Goal: Find specific page/section: Find specific page/section

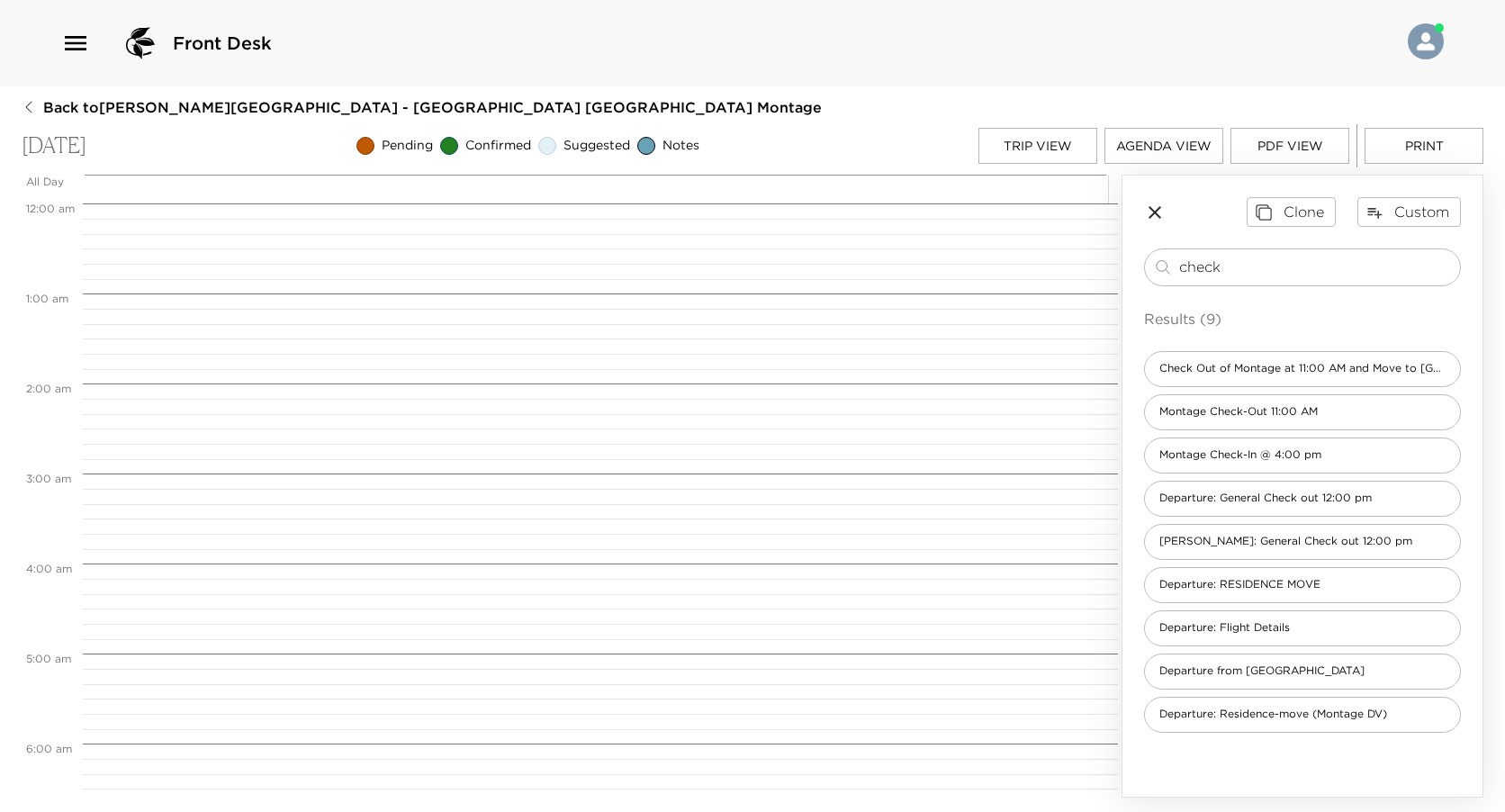
scroll to position [720, 0]
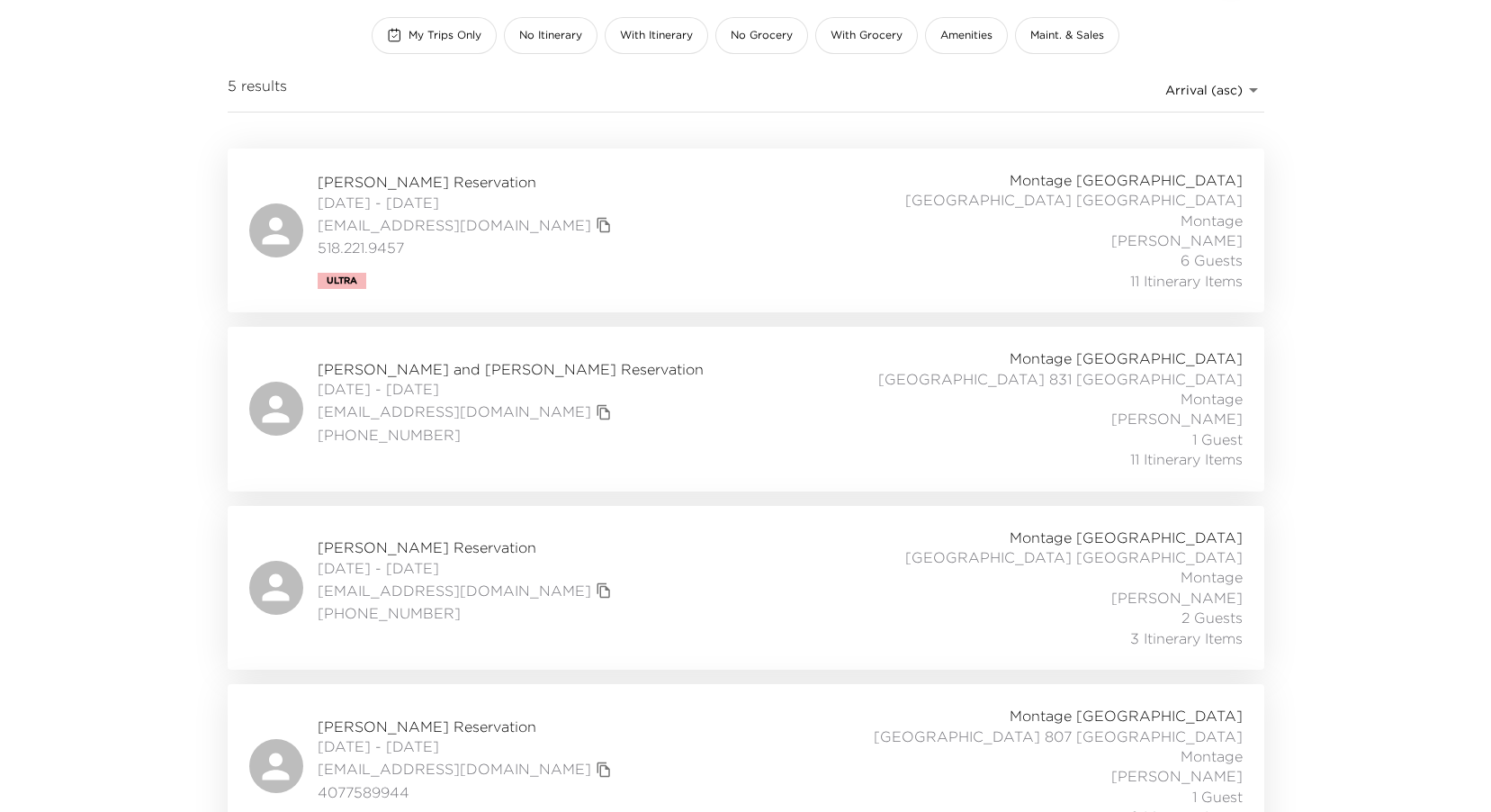
scroll to position [359, 0]
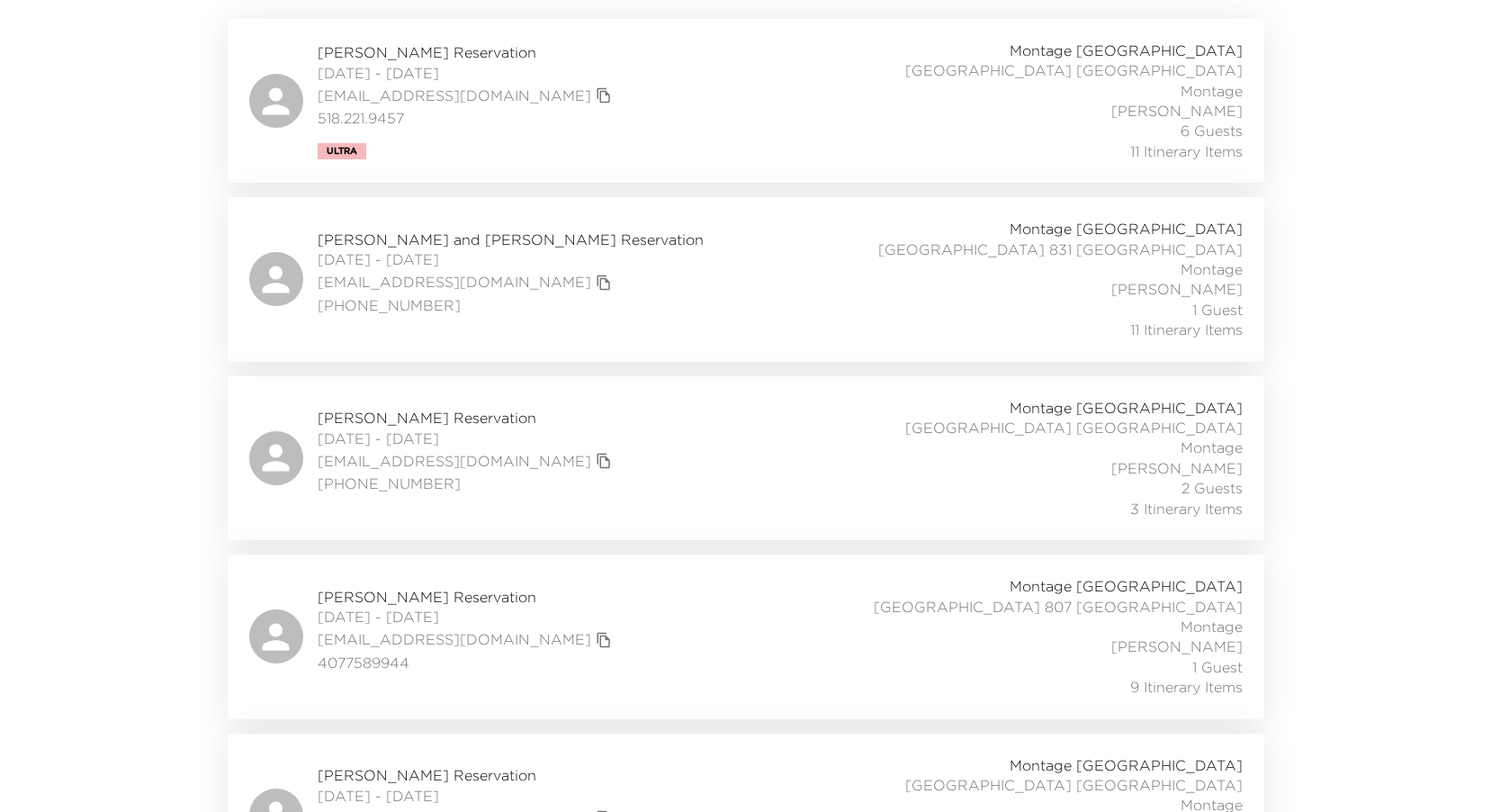
click at [630, 575] on div "Sean Fowler Reservation 08/28/2025 - 09/01/2025 seanfowler502@yahoo.com 4077589…" at bounding box center [746, 635] width 994 height 120
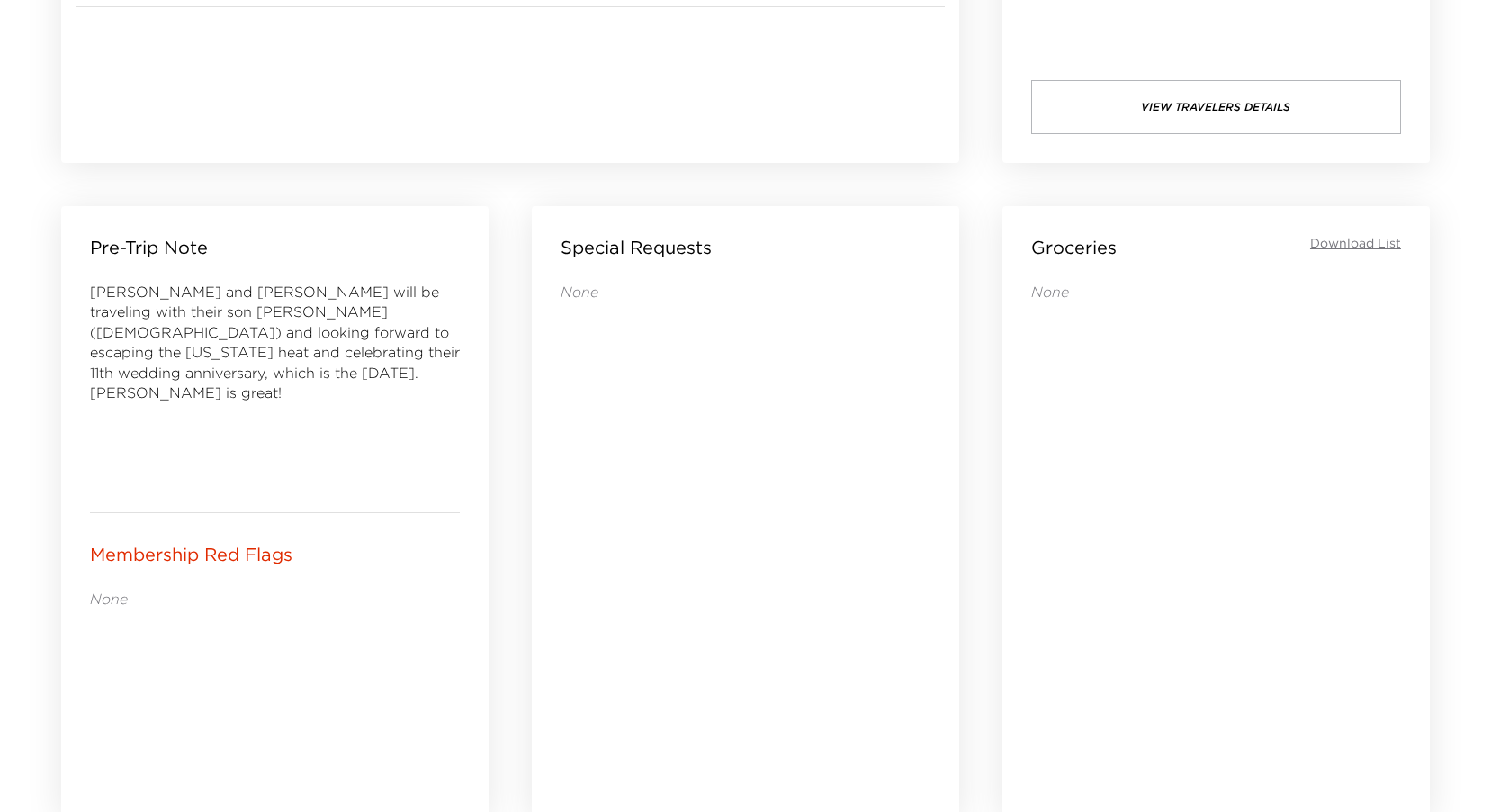
scroll to position [630, 0]
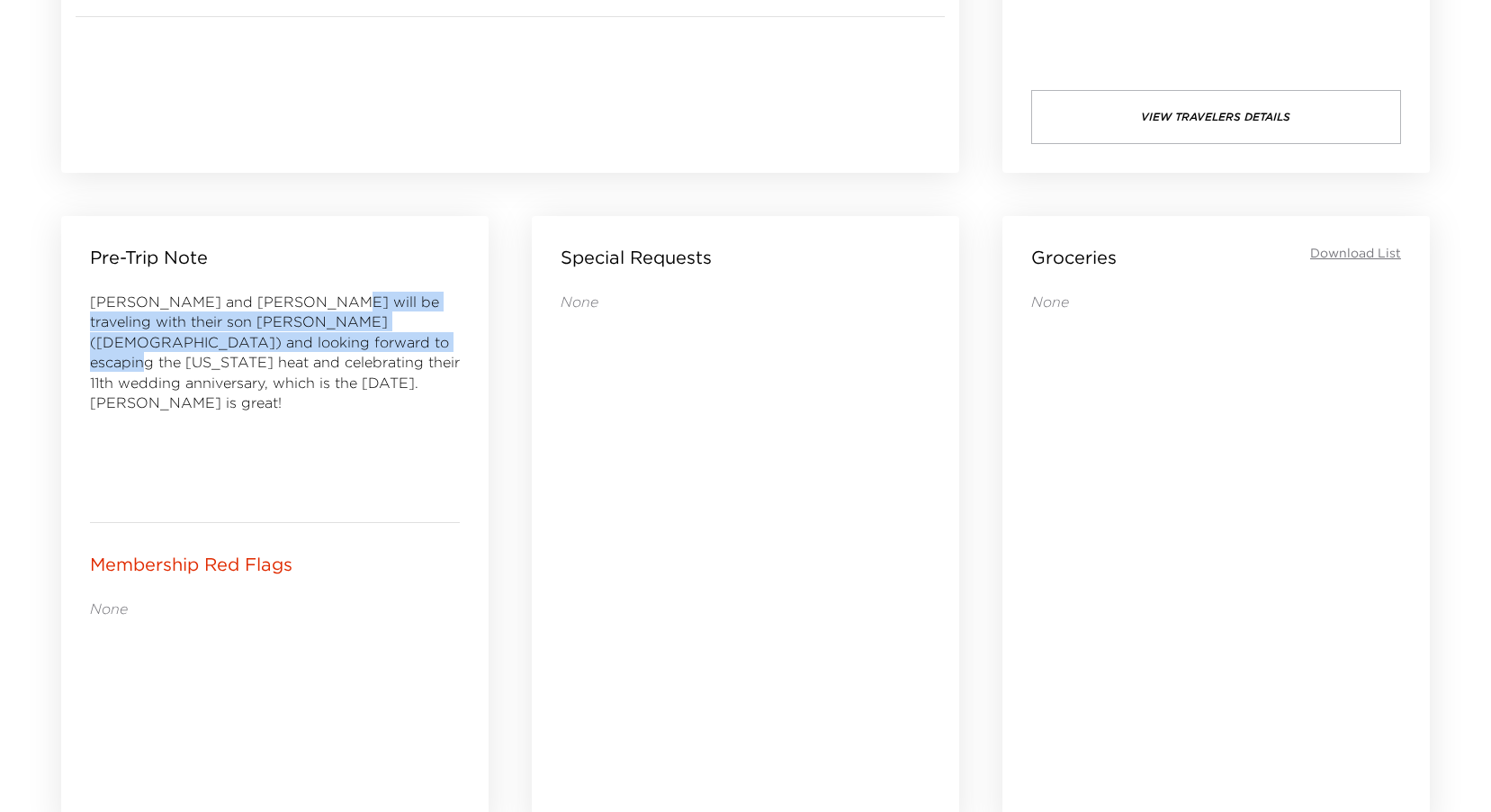
drag, startPoint x: 302, startPoint y: 299, endPoint x: 299, endPoint y: 344, distance: 45.1
click at [299, 344] on span "Sean and Suzanna will be traveling with their son Finn (2 years old) and lookin…" at bounding box center [275, 352] width 370 height 119
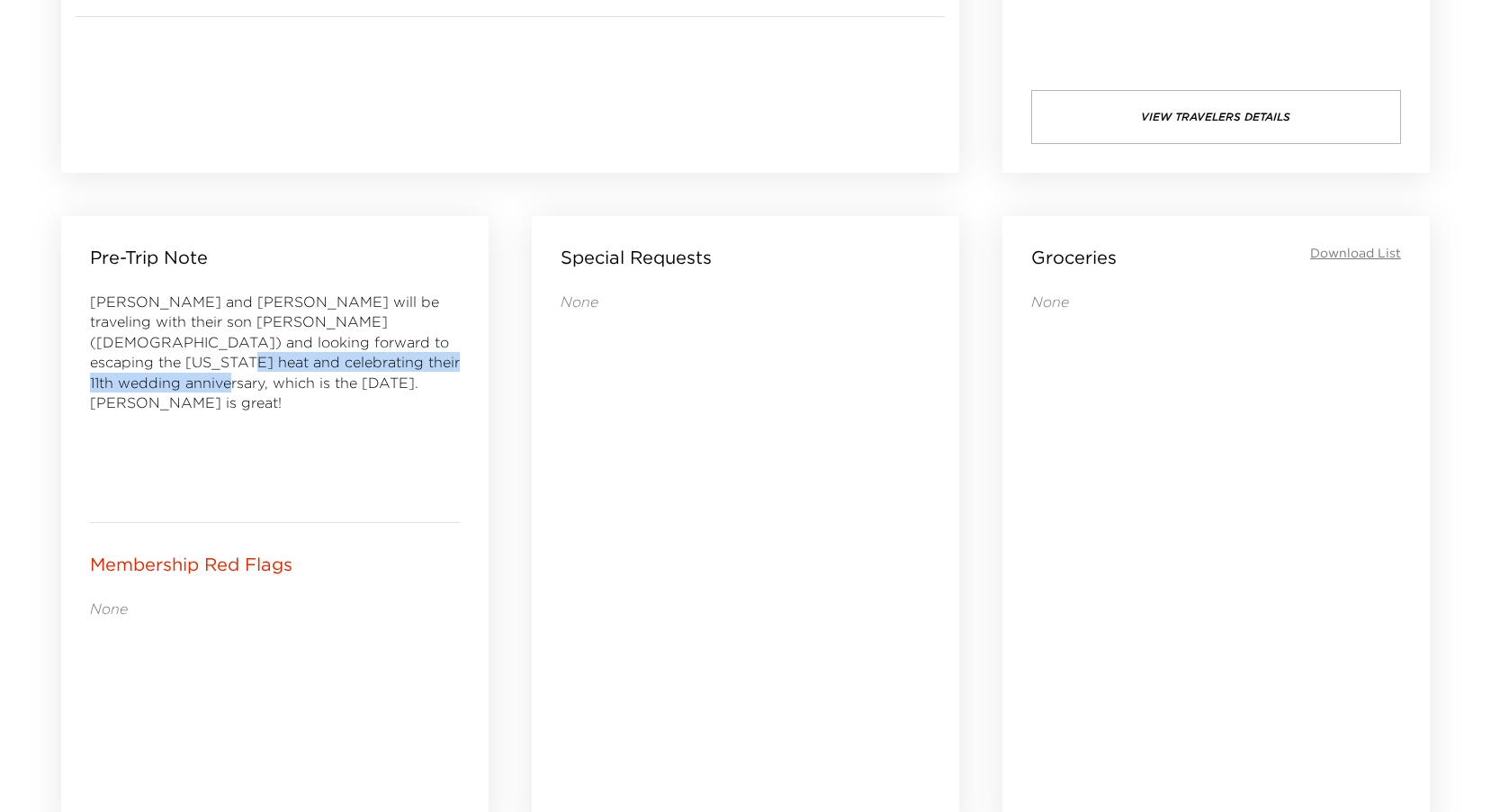
drag, startPoint x: 299, startPoint y: 344, endPoint x: 383, endPoint y: 332, distance: 84.9
click at [383, 332] on span "Sean and Suzanna will be traveling with their son Finn (2 years old) and lookin…" at bounding box center [275, 352] width 370 height 119
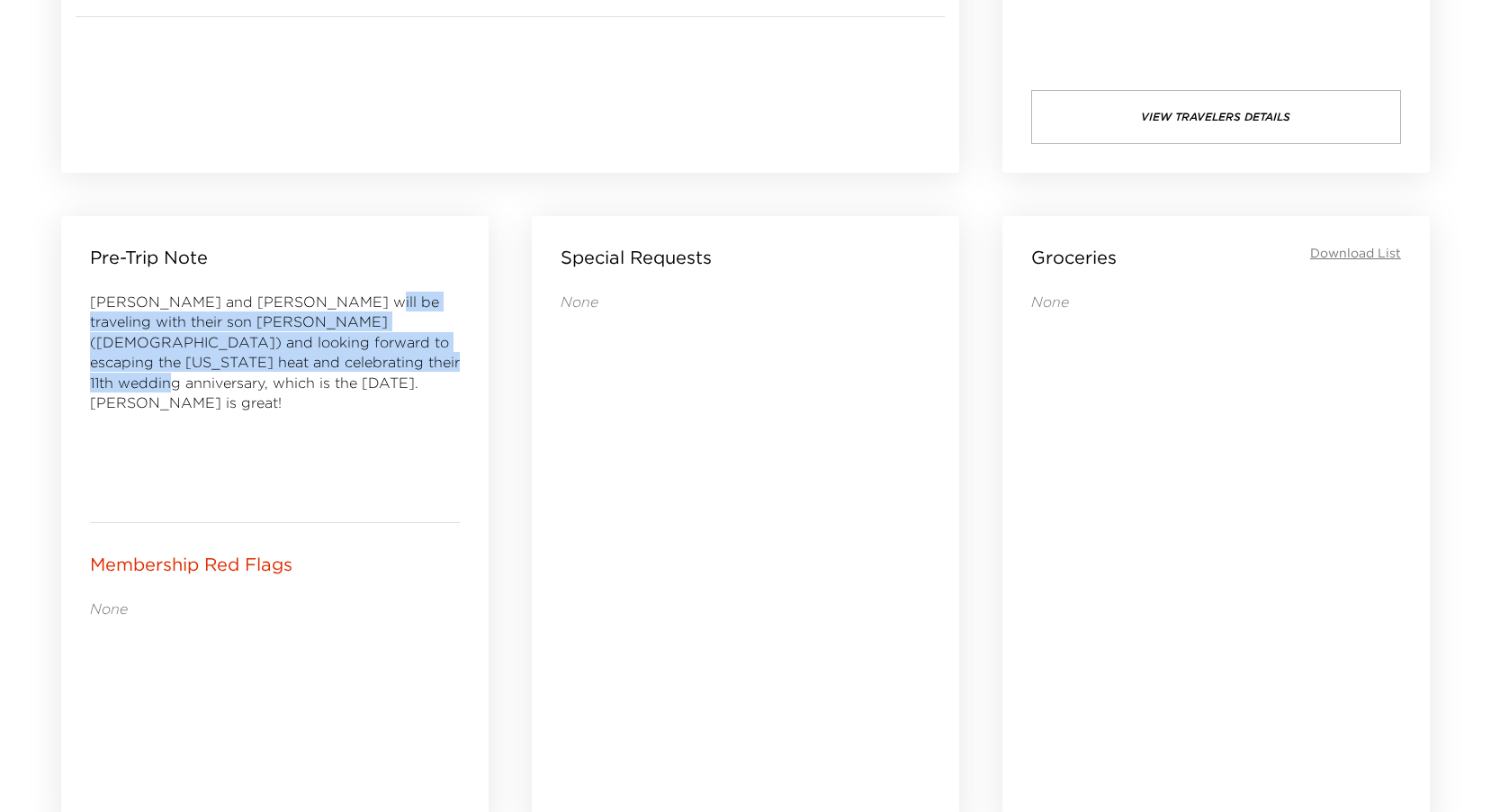
drag, startPoint x: 383, startPoint y: 332, endPoint x: 328, endPoint y: 362, distance: 62.6
click at [328, 362] on span "Sean and Suzanna will be traveling with their son Finn (2 years old) and lookin…" at bounding box center [275, 352] width 370 height 119
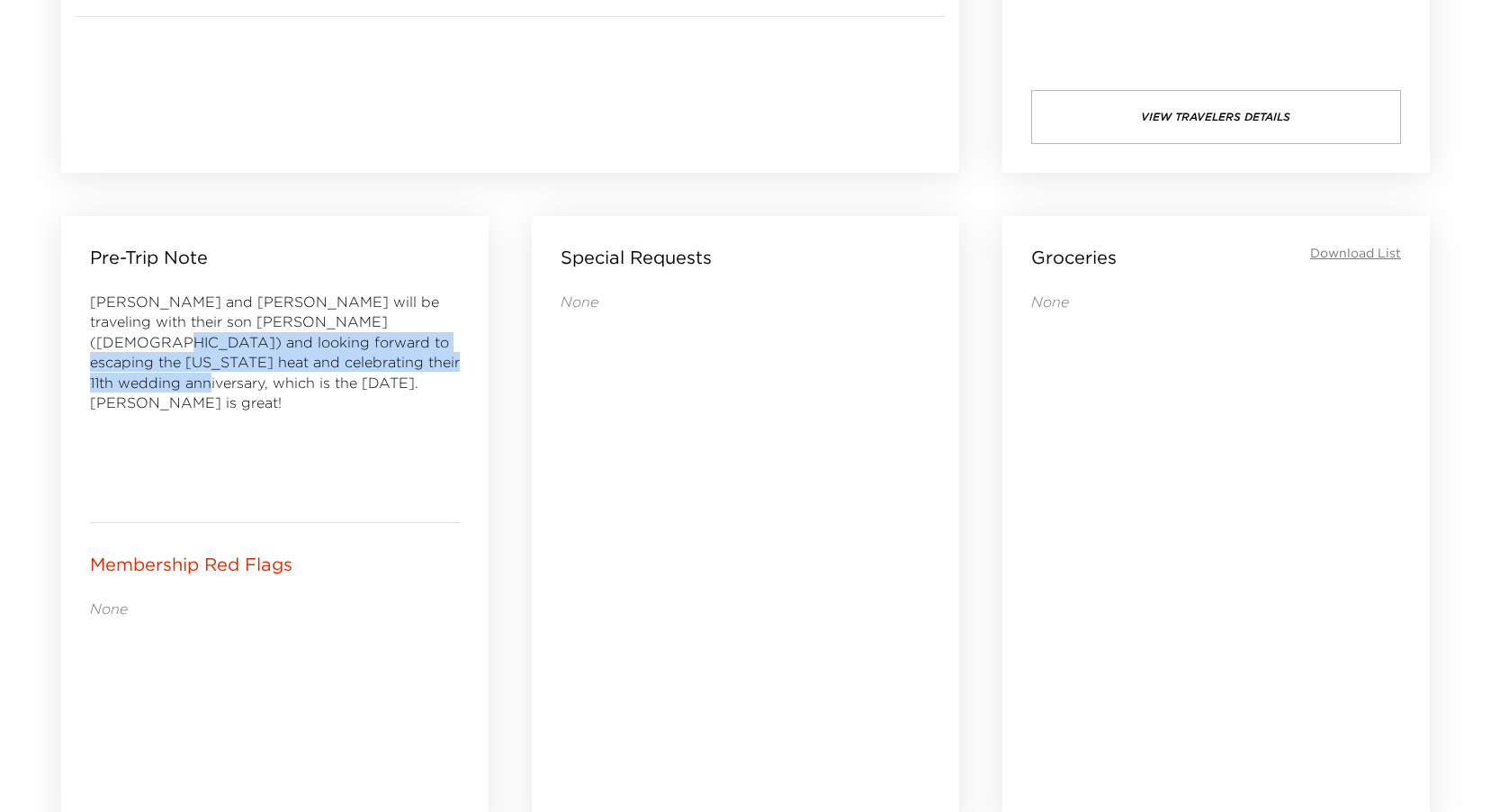
drag, startPoint x: 328, startPoint y: 362, endPoint x: 364, endPoint y: 323, distance: 53.1
click at [364, 323] on span "Sean and Suzanna will be traveling with their son Finn (2 years old) and lookin…" at bounding box center [275, 352] width 370 height 119
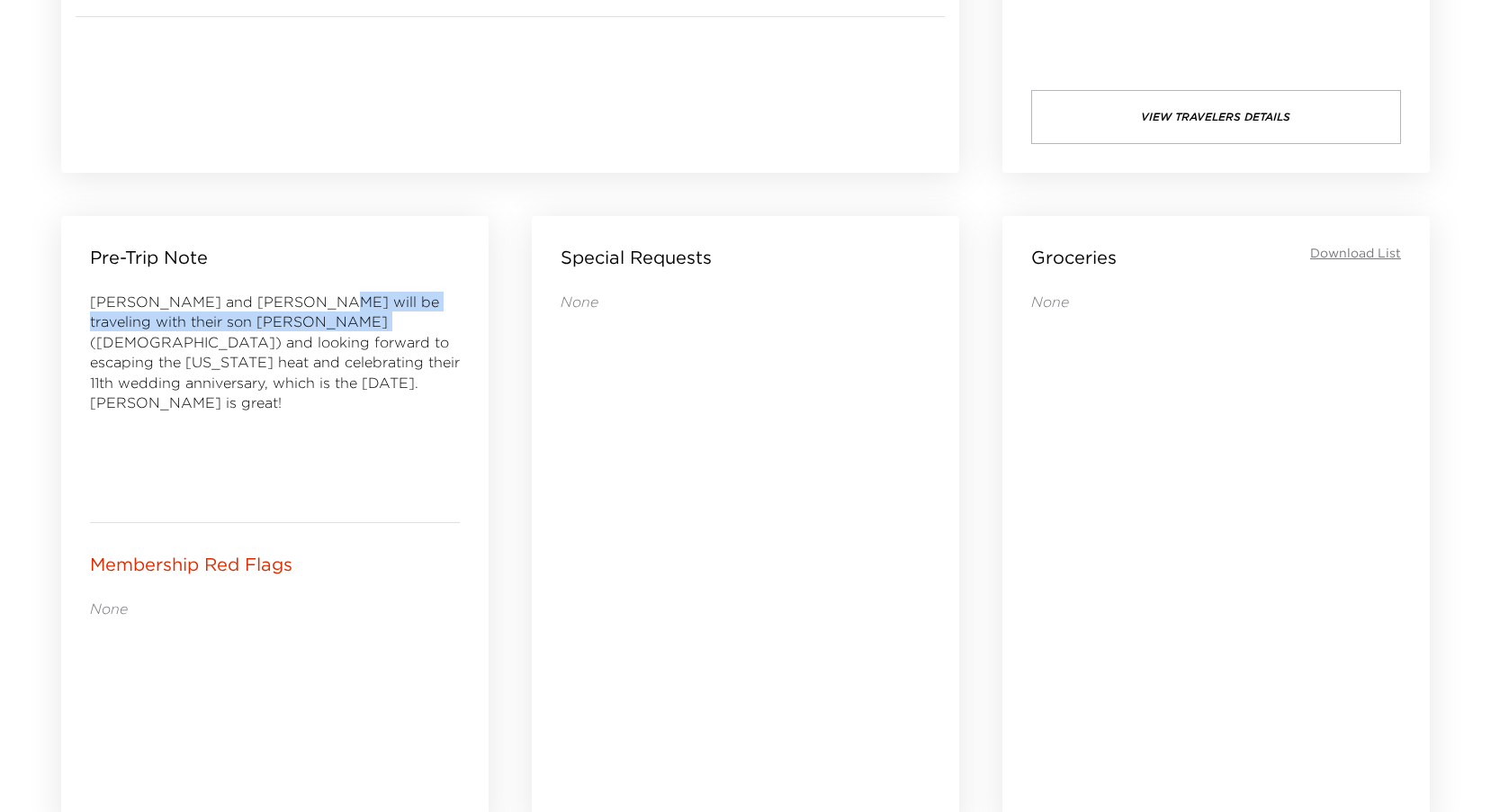
drag, startPoint x: 364, startPoint y: 323, endPoint x: 297, endPoint y: 334, distance: 67.9
click at [297, 334] on span "[PERSON_NAME] and [PERSON_NAME] will be traveling with their son [PERSON_NAME] …" at bounding box center [275, 352] width 370 height 119
drag, startPoint x: 297, startPoint y: 334, endPoint x: 348, endPoint y: 366, distance: 60.2
click at [348, 366] on span "[PERSON_NAME] and [PERSON_NAME] will be traveling with their son [PERSON_NAME] …" at bounding box center [275, 352] width 370 height 119
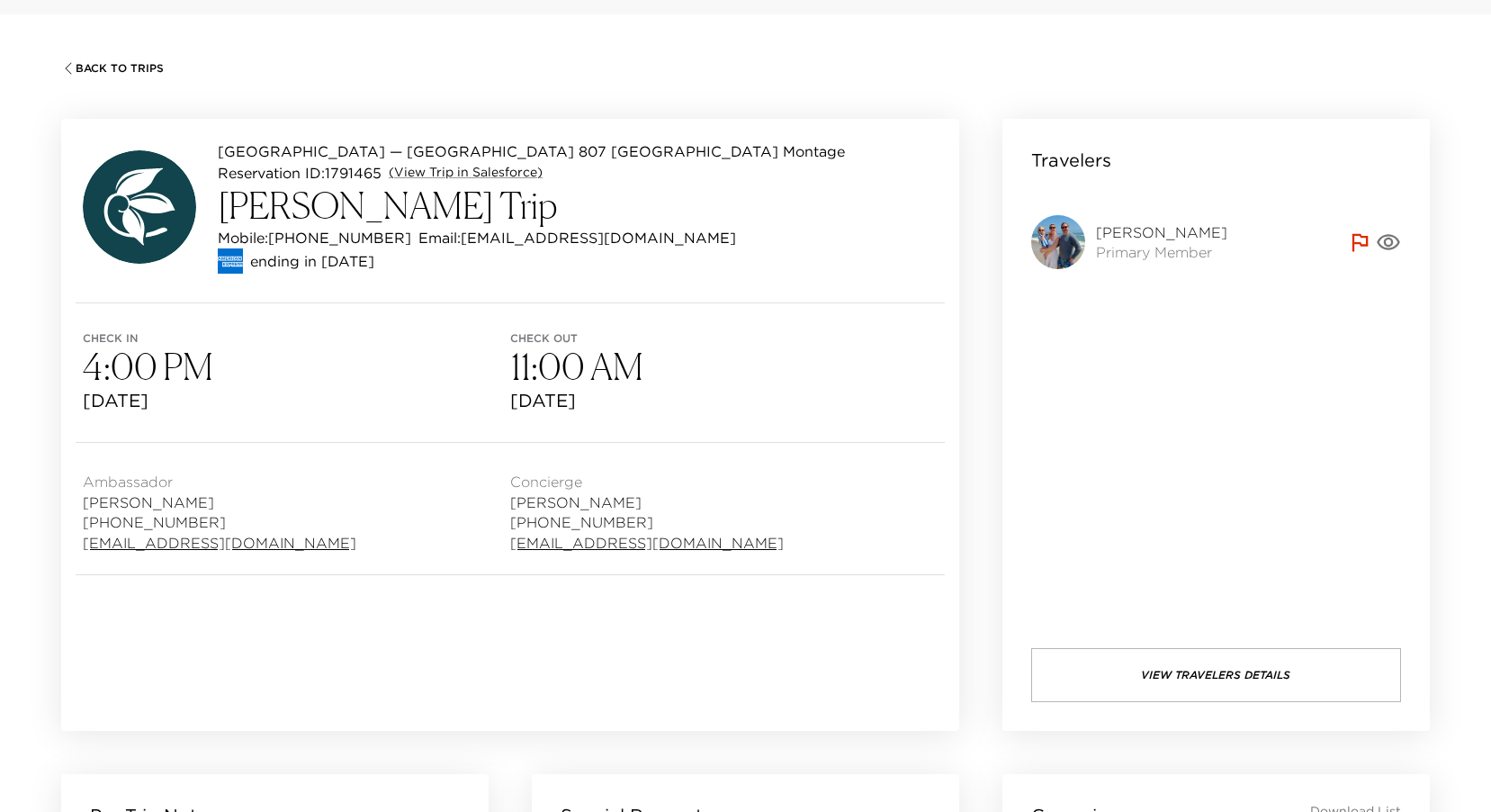
scroll to position [0, 0]
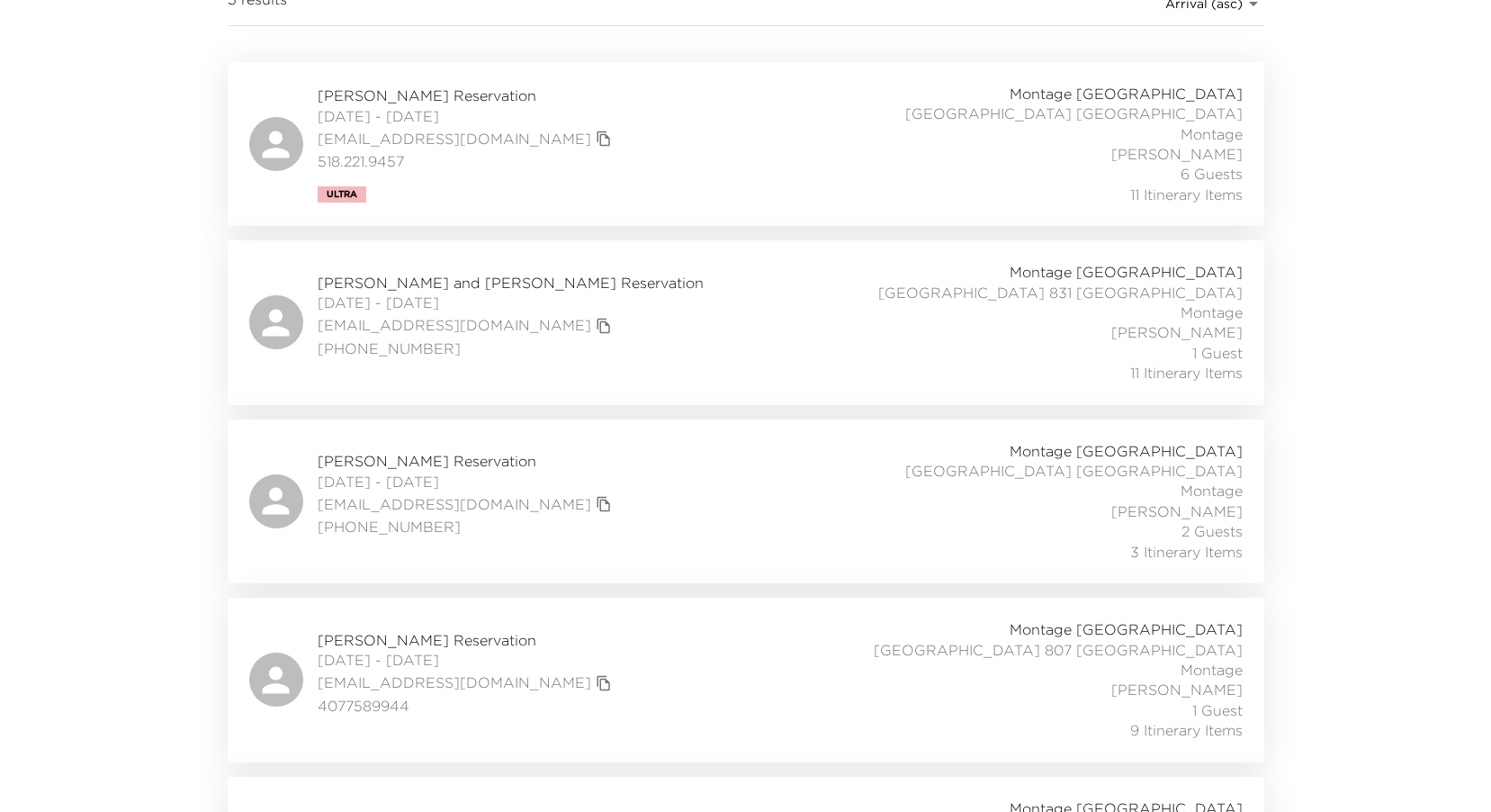
scroll to position [359, 0]
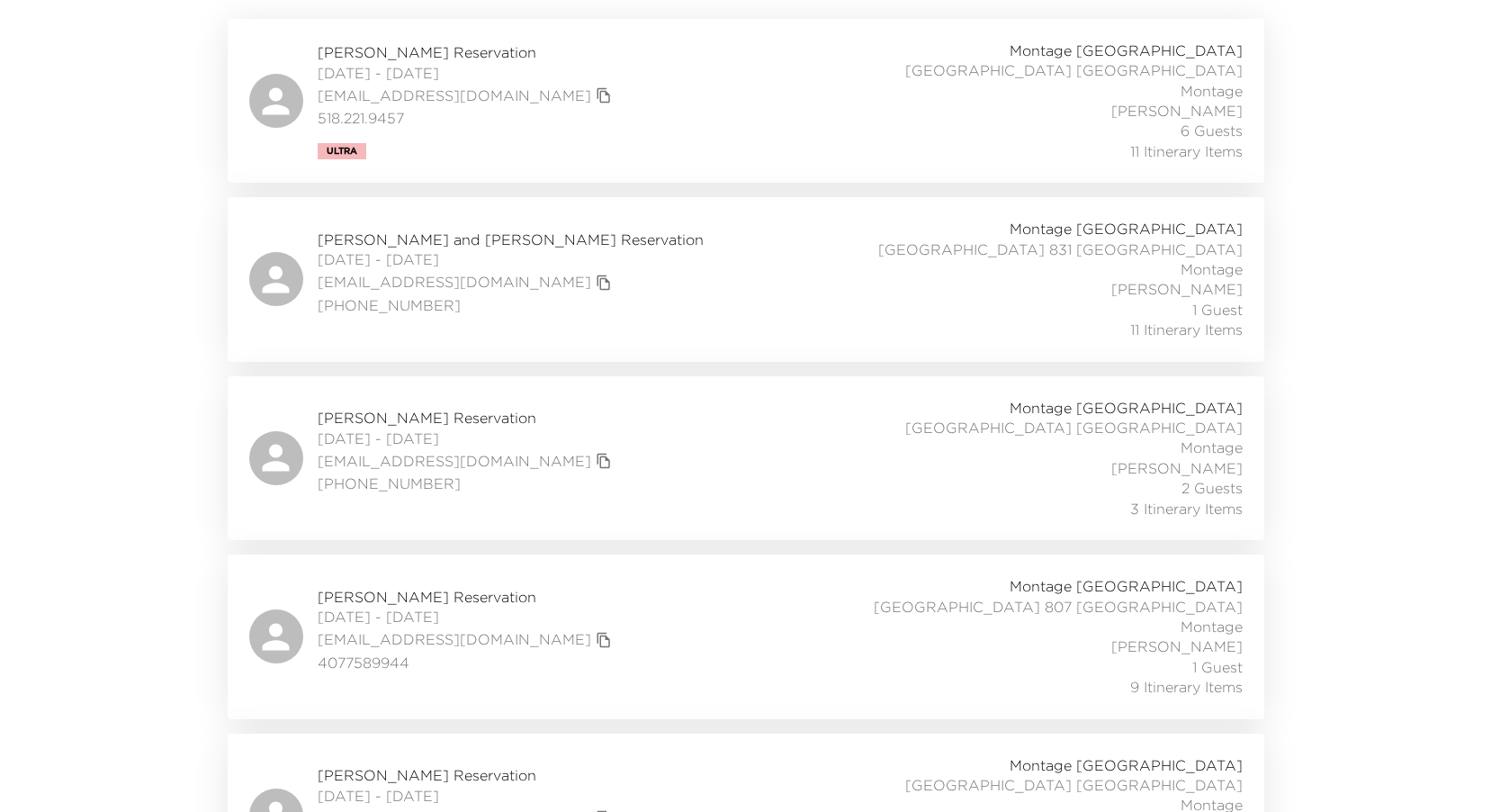
click at [158, 382] on div "Front Desk In Stay In-Stay ​ My Trips Only No Itinerary With Itinerary No Groce…" at bounding box center [745, 47] width 1491 height 812
click at [738, 295] on div "Sheldon and Debora Friedman Reservation 08/27/2025 - 09/01/2025 sheldonfriedman…" at bounding box center [746, 278] width 994 height 120
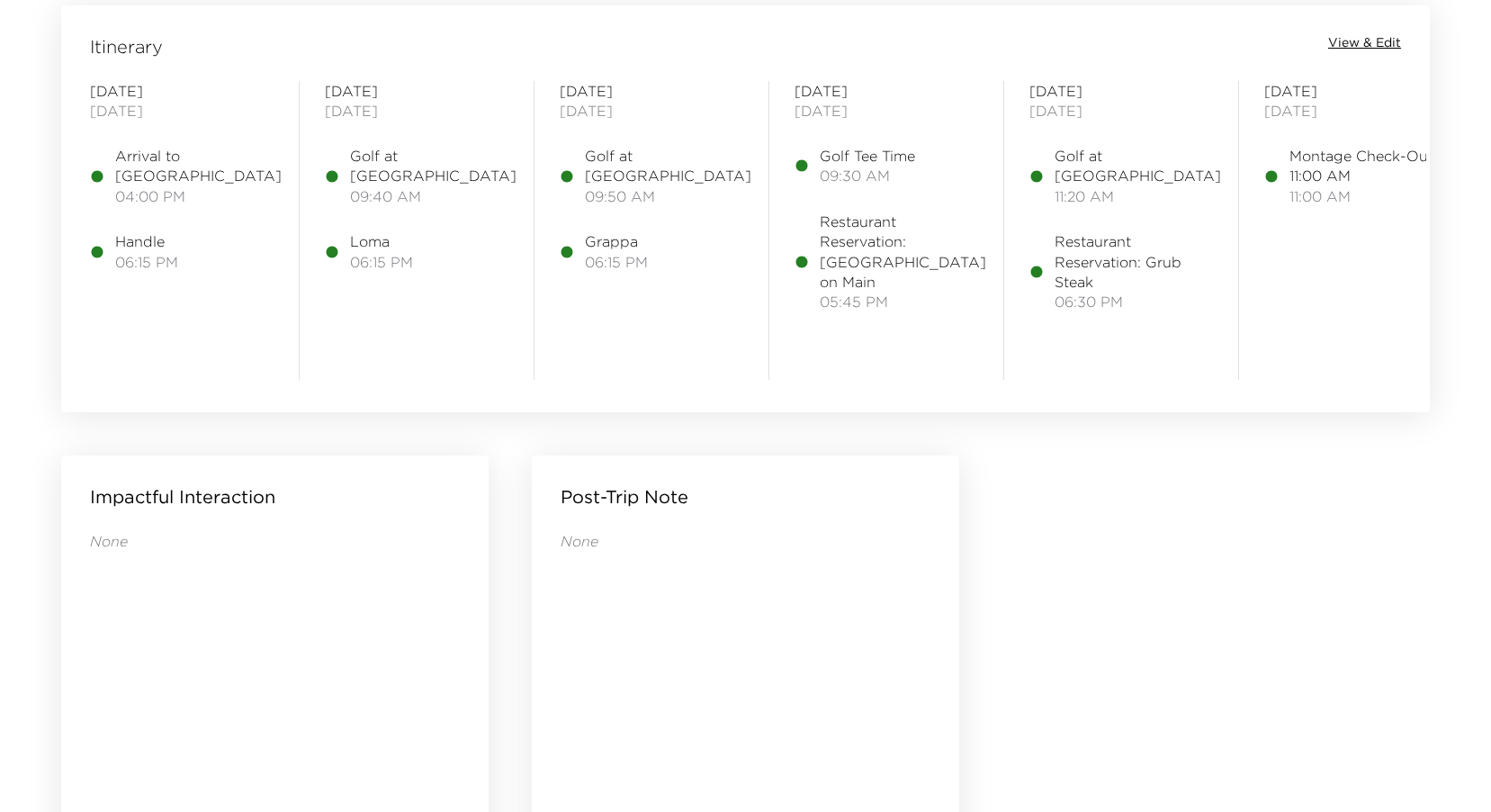
scroll to position [1350, 0]
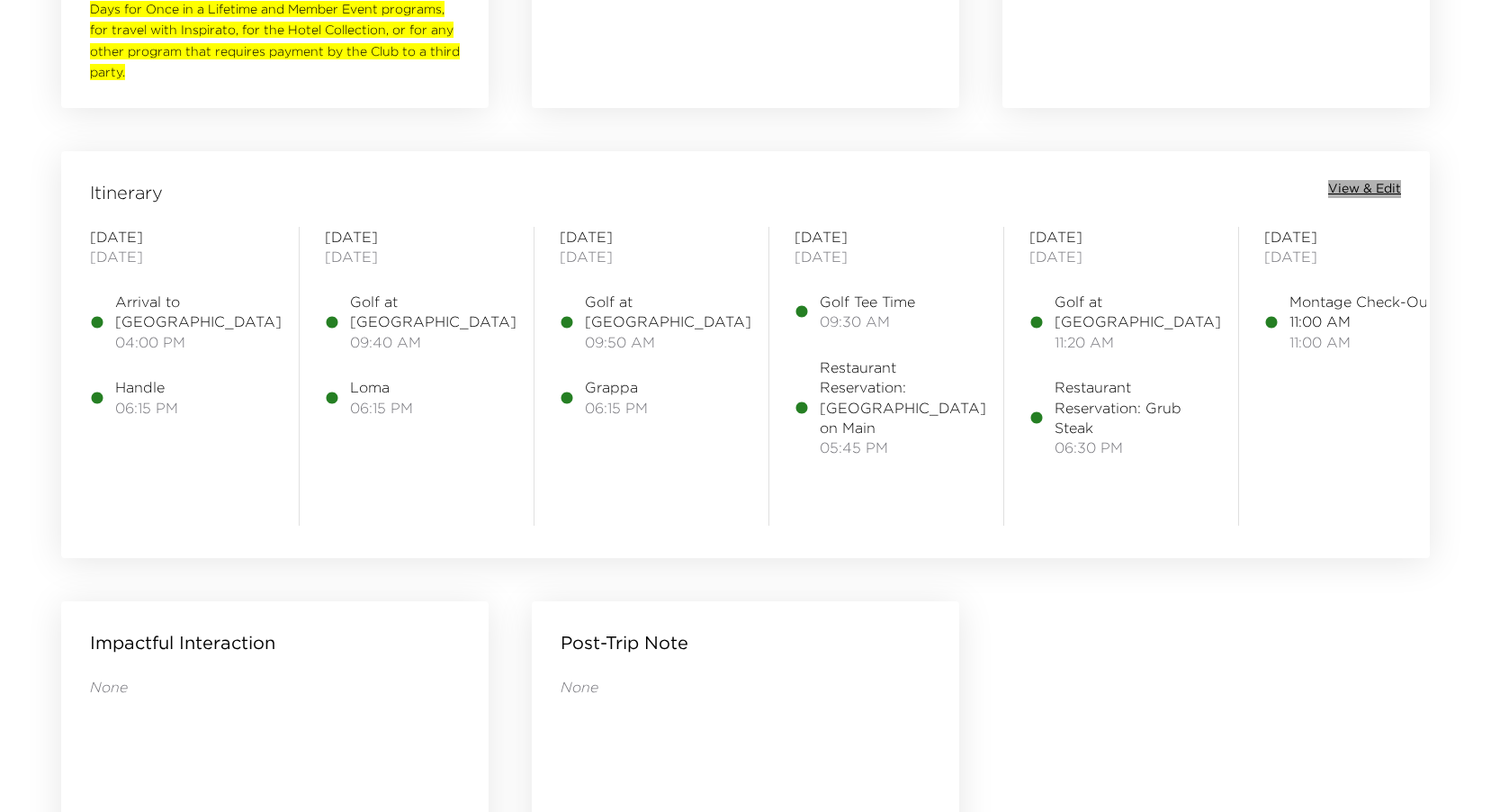
click at [1356, 192] on span "View & Edit" at bounding box center [1364, 188] width 73 height 18
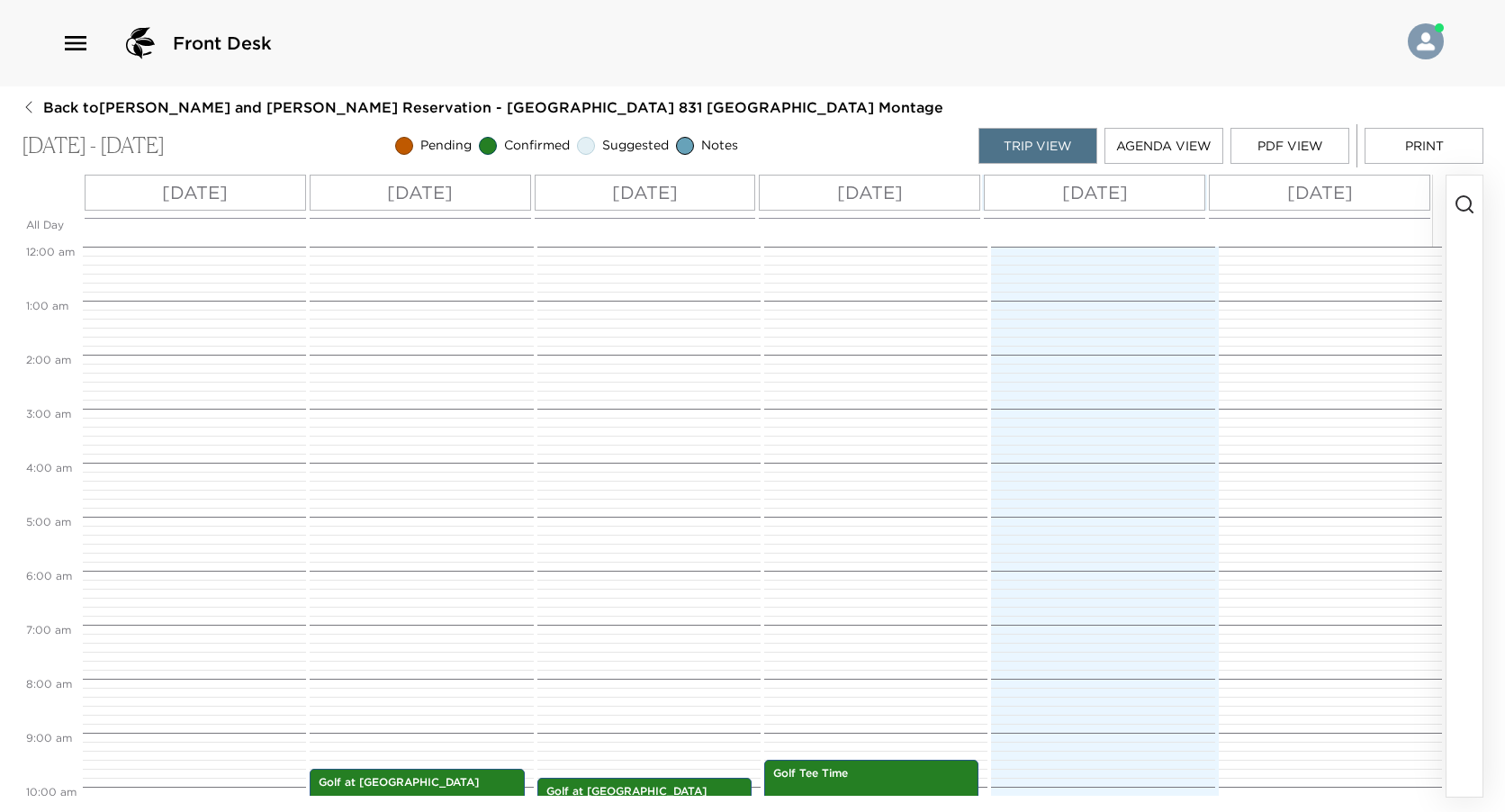
scroll to position [513, 0]
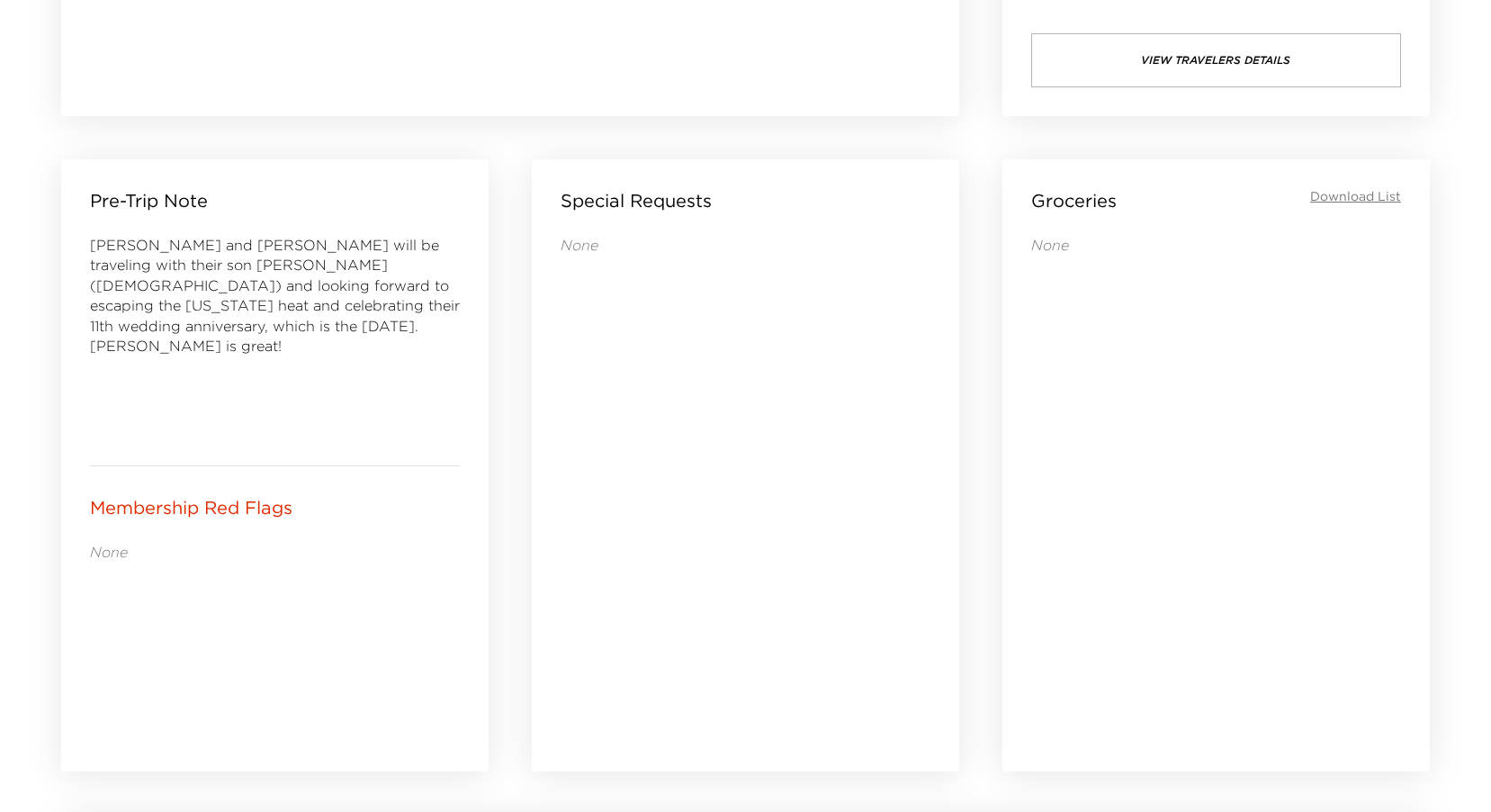
scroll to position [450, 0]
